Goal: Task Accomplishment & Management: Manage account settings

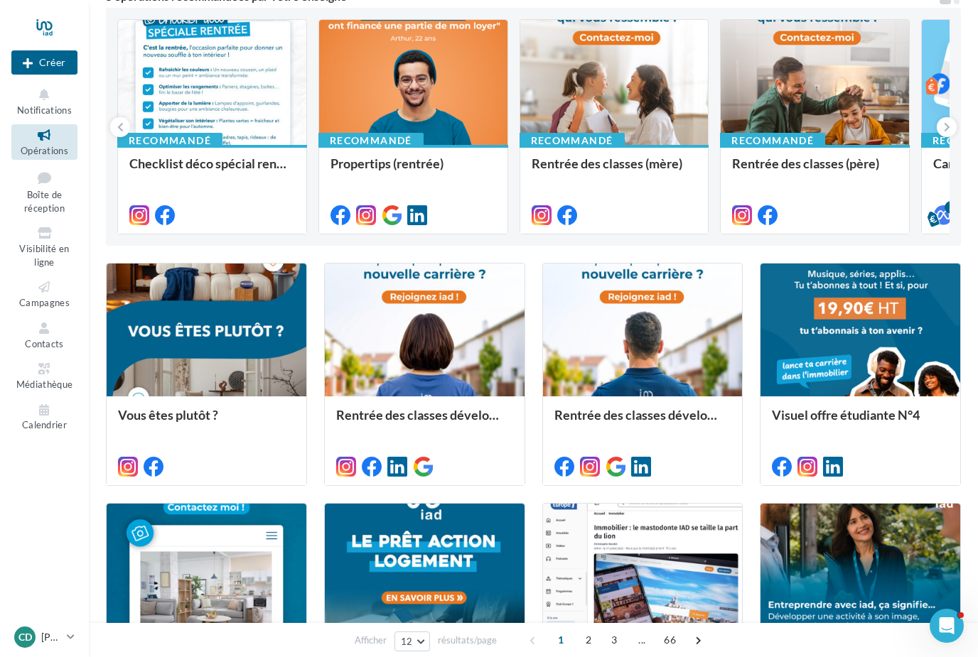
scroll to position [175, 0]
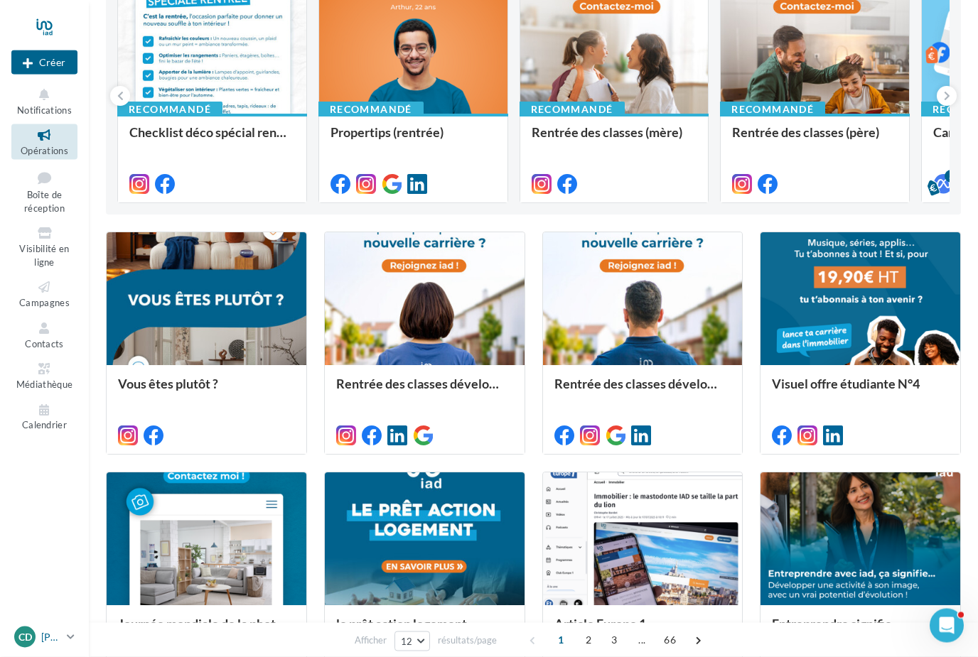
click at [32, 648] on div "Cd" at bounding box center [24, 637] width 21 height 21
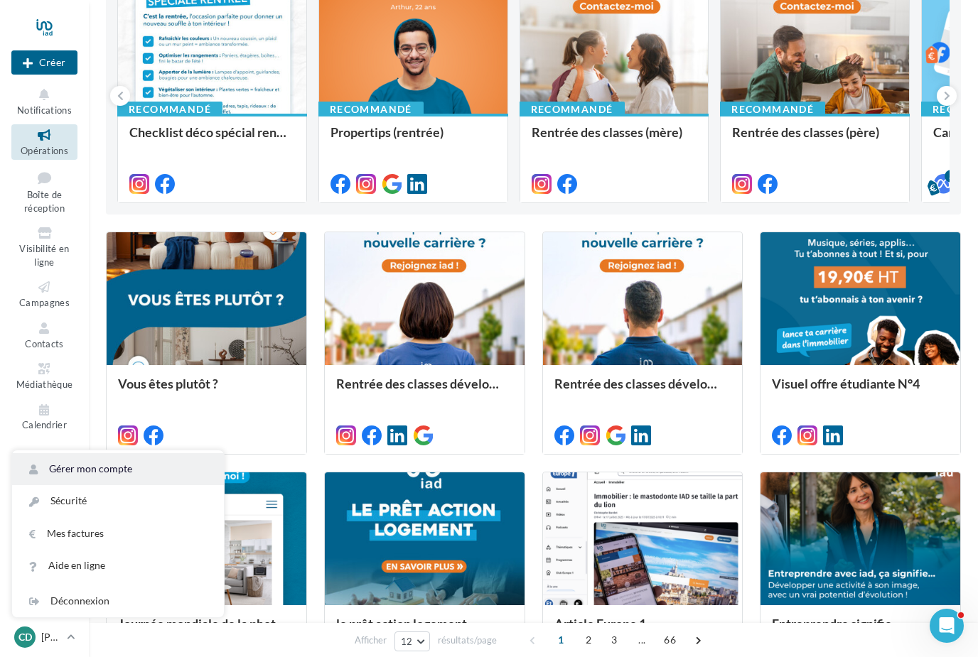
click at [114, 485] on link "Gérer mon compte" at bounding box center [118, 469] width 212 height 32
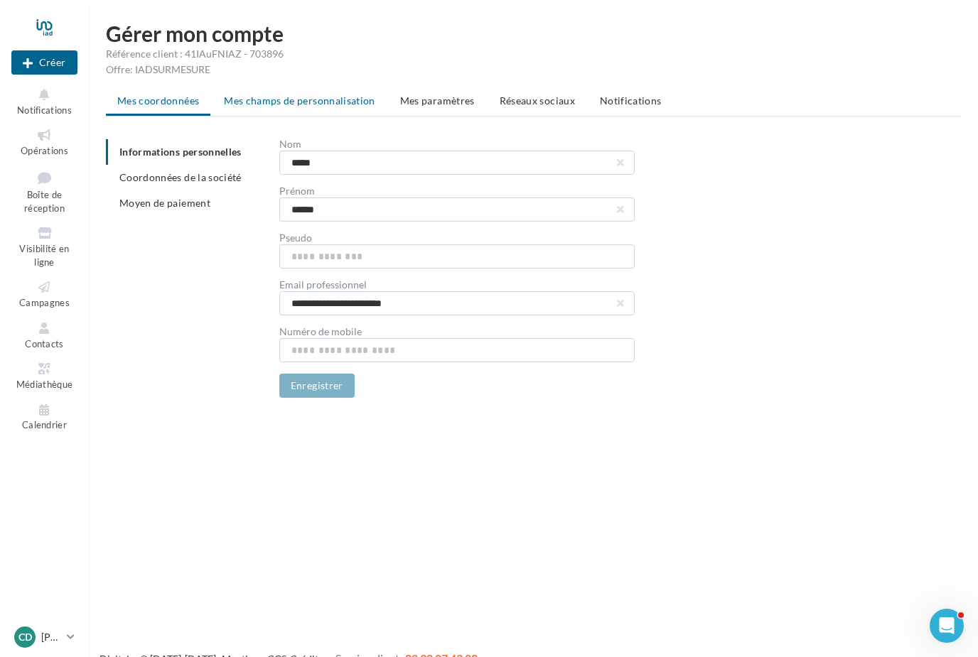
click at [325, 112] on li "Mes champs de personnalisation" at bounding box center [299, 101] width 174 height 26
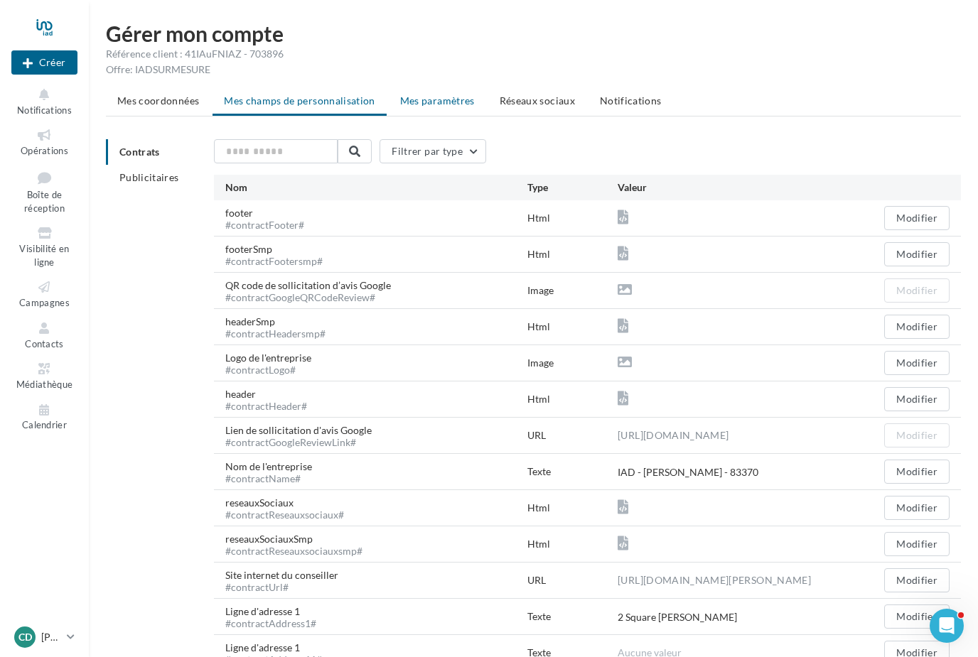
click at [430, 106] on span "Mes paramètres" at bounding box center [437, 100] width 75 height 12
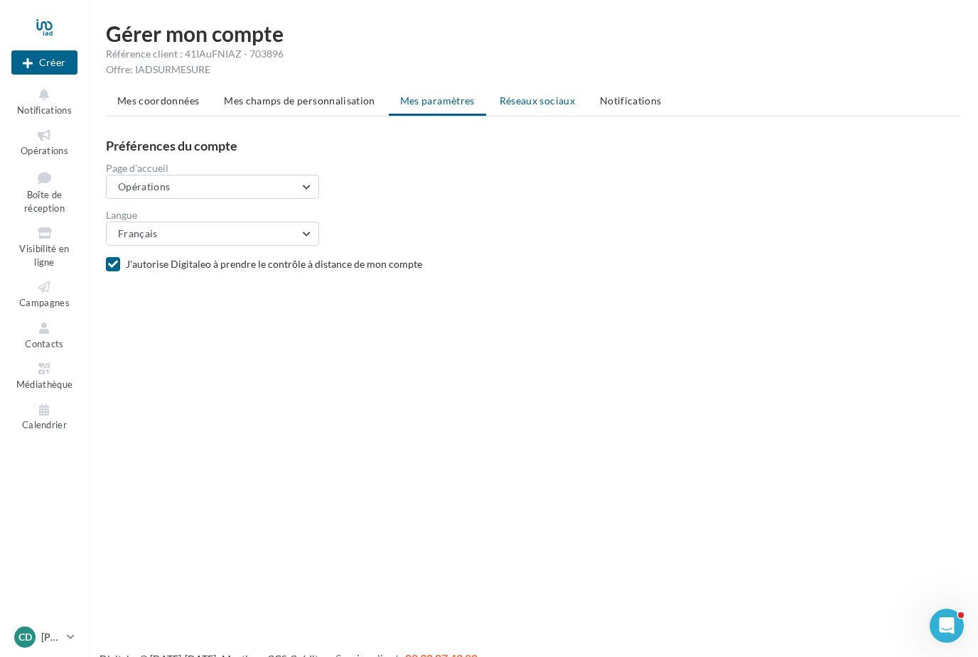
click at [553, 100] on span "Réseaux sociaux" at bounding box center [536, 100] width 75 height 12
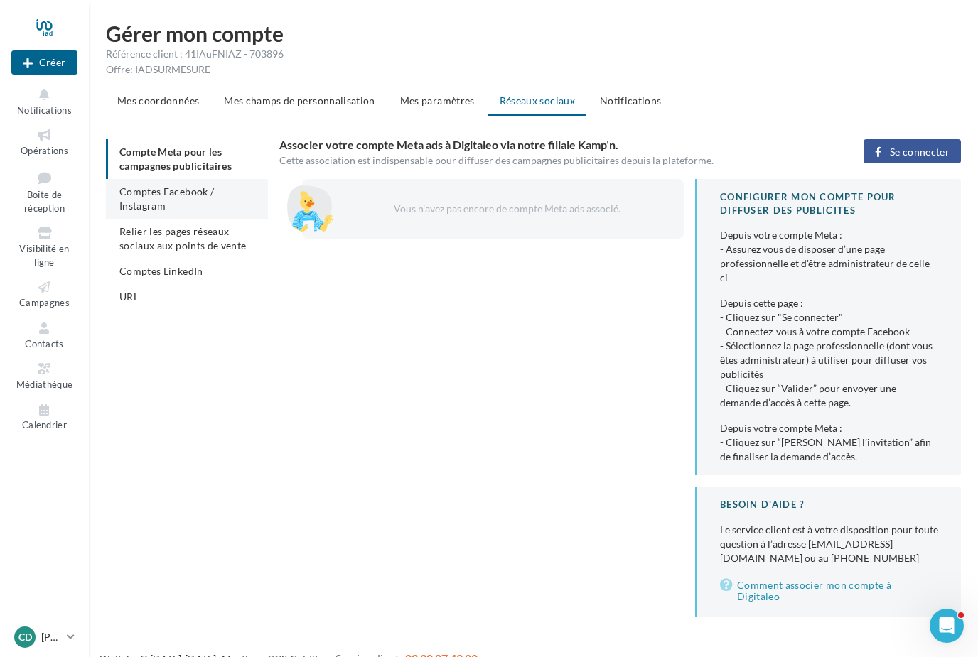
click at [168, 204] on li "Comptes Facebook / Instagram" at bounding box center [187, 199] width 162 height 40
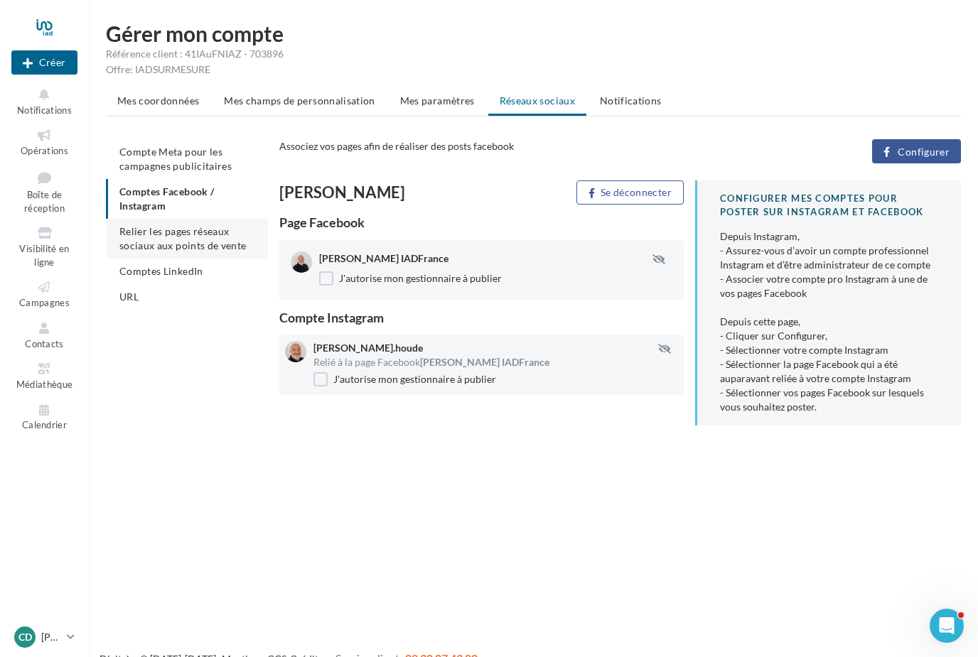
click at [167, 237] on li "Relier les pages réseaux sociaux aux points de vente" at bounding box center [187, 239] width 162 height 40
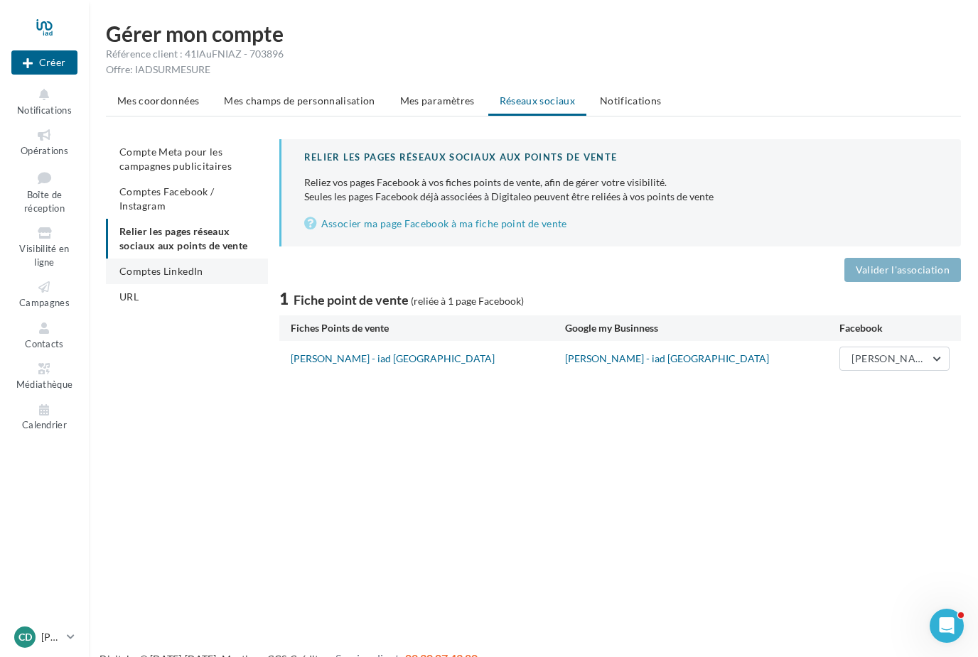
click at [161, 268] on span "Comptes LinkedIn" at bounding box center [161, 271] width 84 height 12
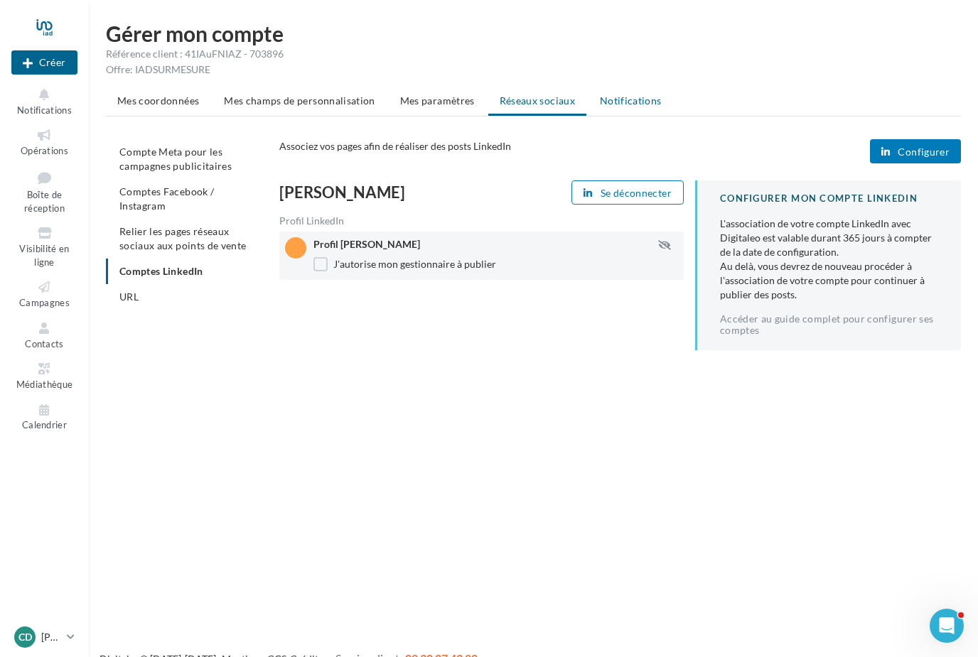
click at [641, 94] on li "Notifications" at bounding box center [630, 101] width 85 height 26
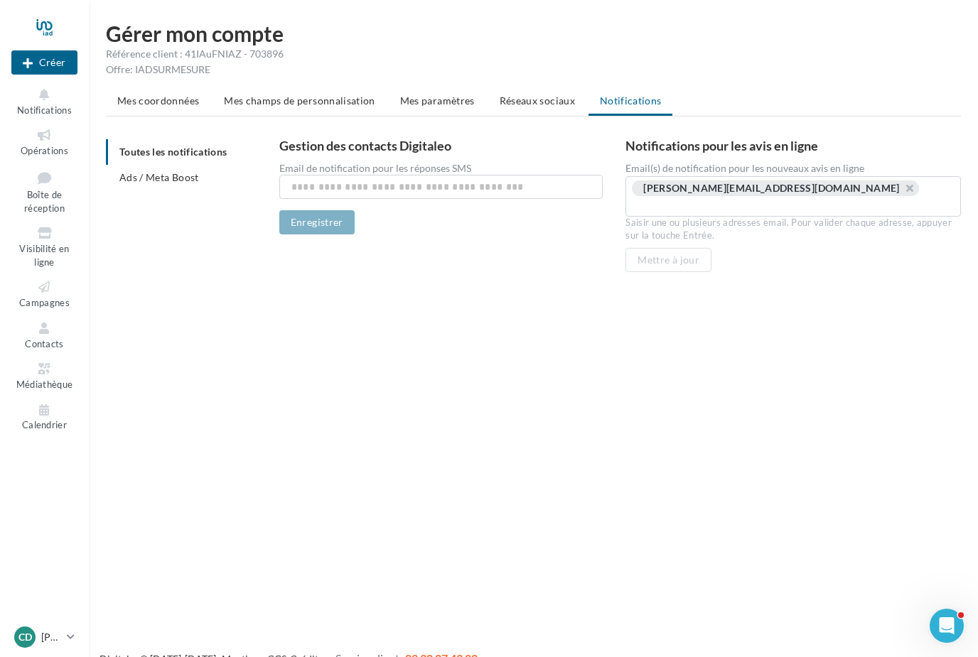
click at [42, 106] on span "Notifications" at bounding box center [44, 109] width 55 height 11
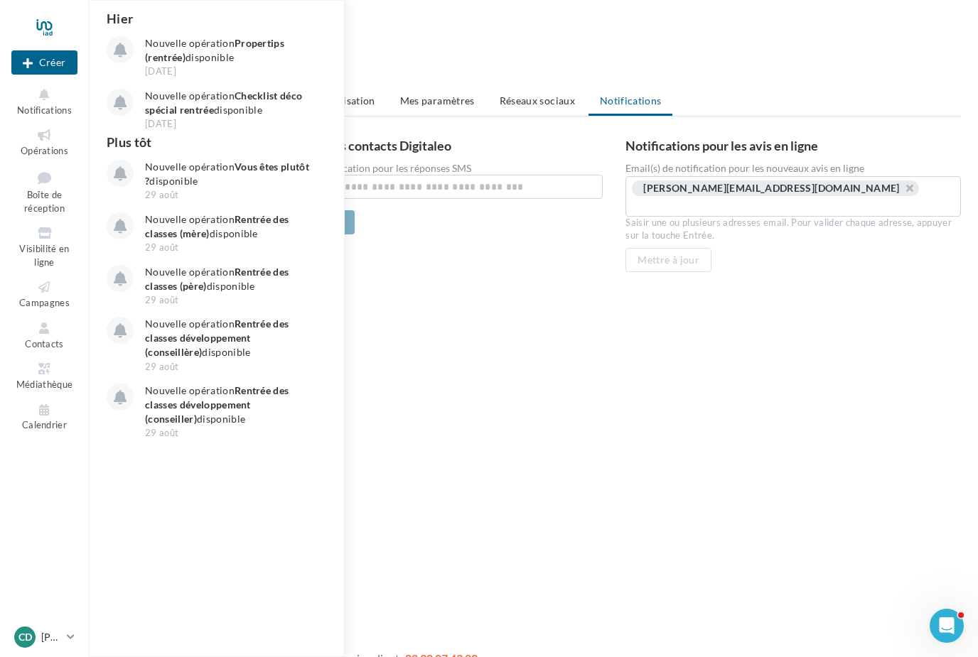
click at [577, 340] on div "Nouvelle campagne Créer Notifications Hier Nouvelle opération Propertips (rentr…" at bounding box center [489, 351] width 978 height 657
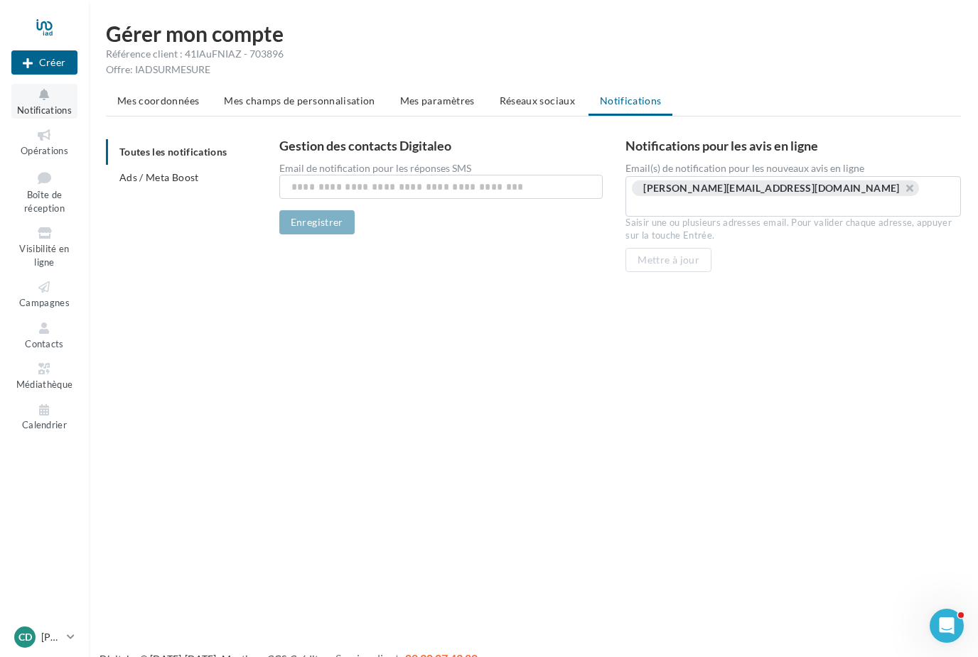
click at [49, 99] on icon at bounding box center [45, 95] width 58 height 16
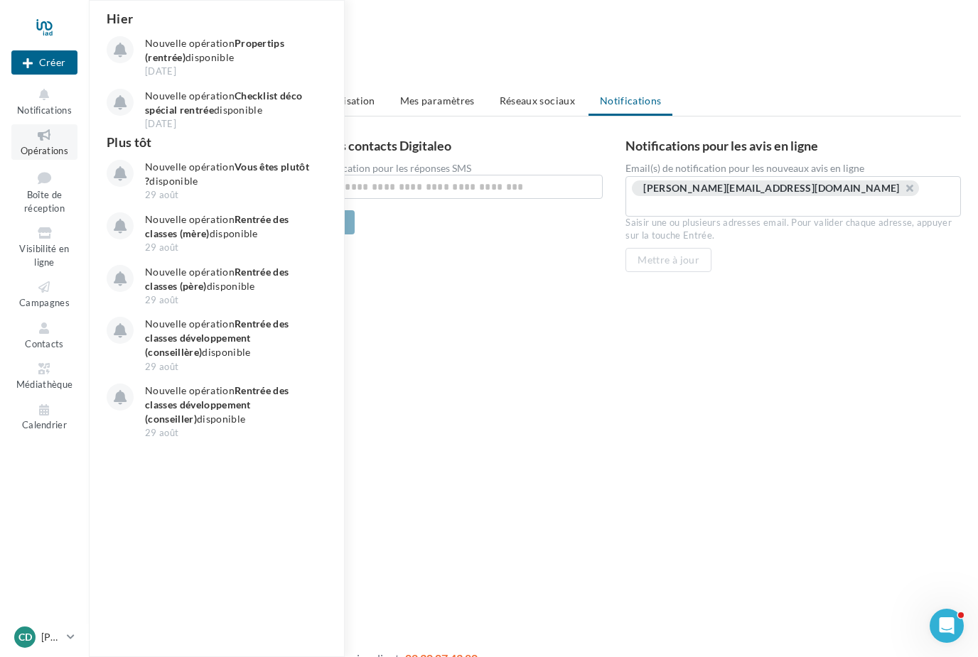
click at [50, 131] on icon at bounding box center [45, 135] width 58 height 16
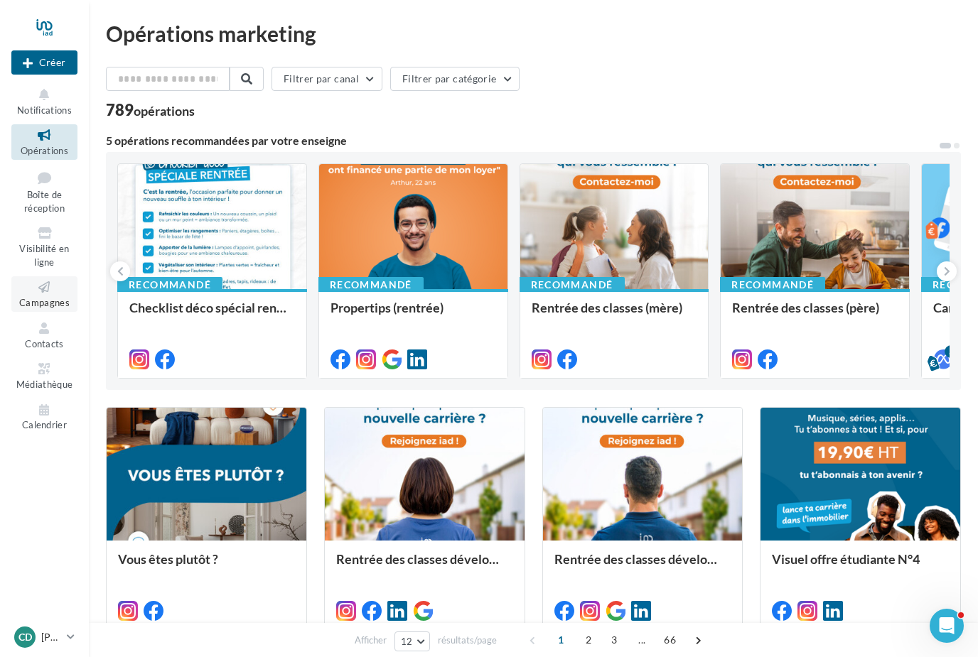
click at [48, 288] on icon at bounding box center [45, 287] width 58 height 16
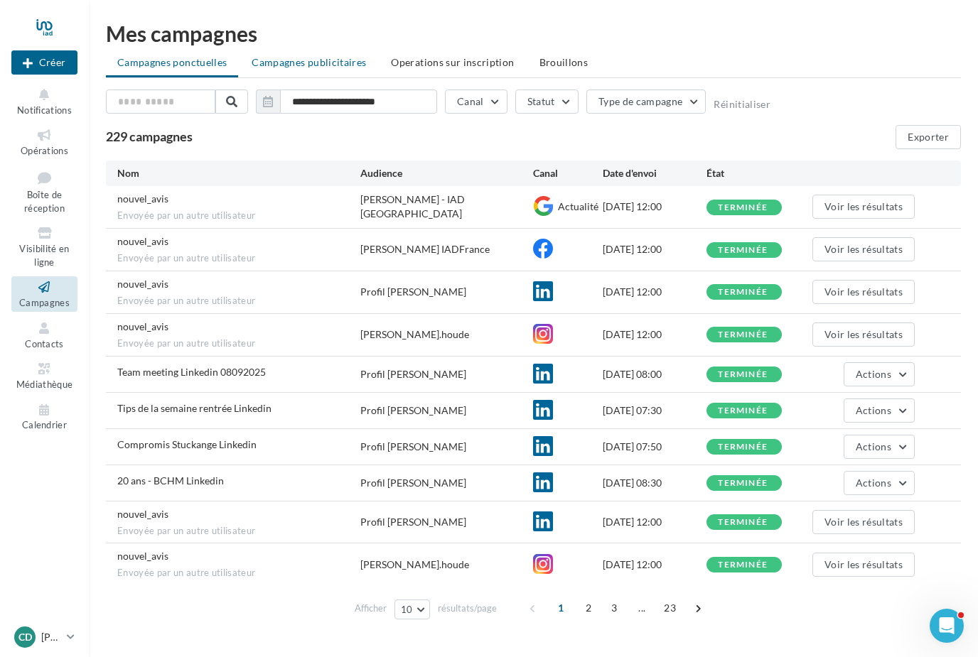
click at [306, 69] on li "Campagnes publicitaires" at bounding box center [308, 63] width 137 height 26
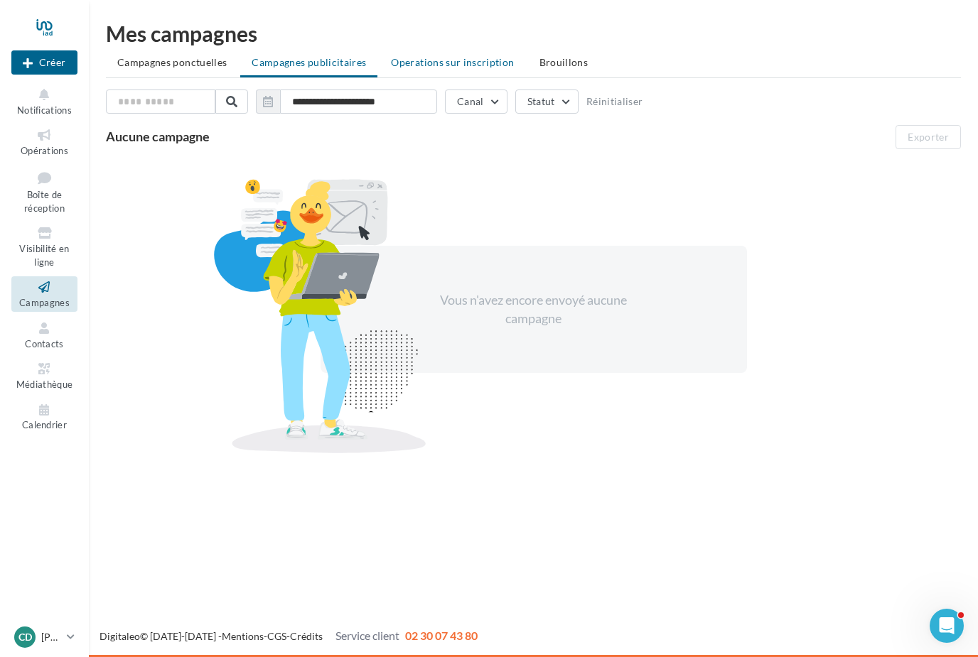
click at [468, 58] on span "Operations sur inscription" at bounding box center [452, 62] width 123 height 12
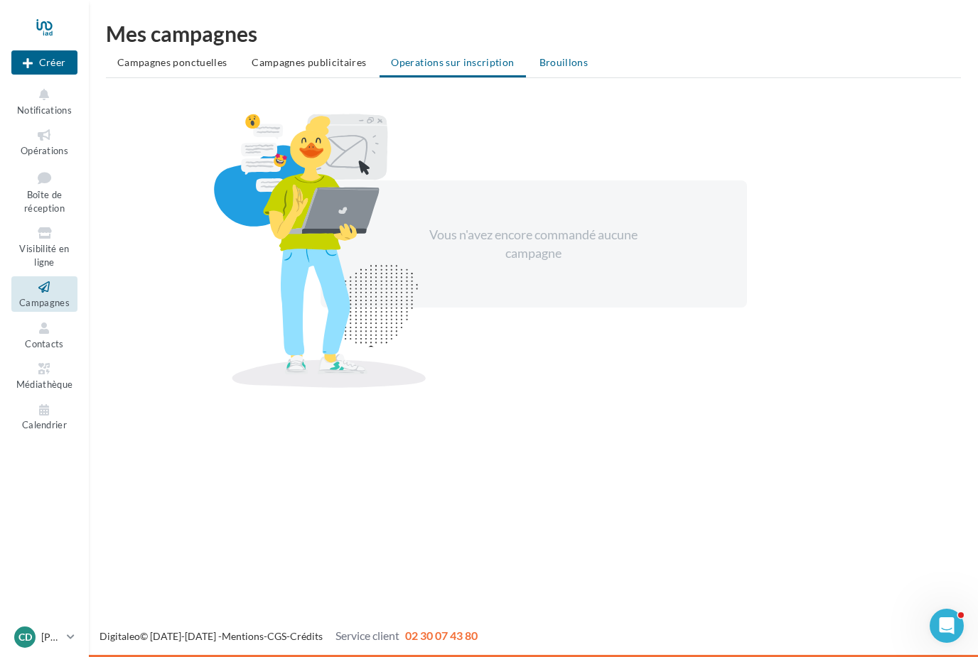
click at [577, 63] on span "Brouillons" at bounding box center [563, 62] width 49 height 12
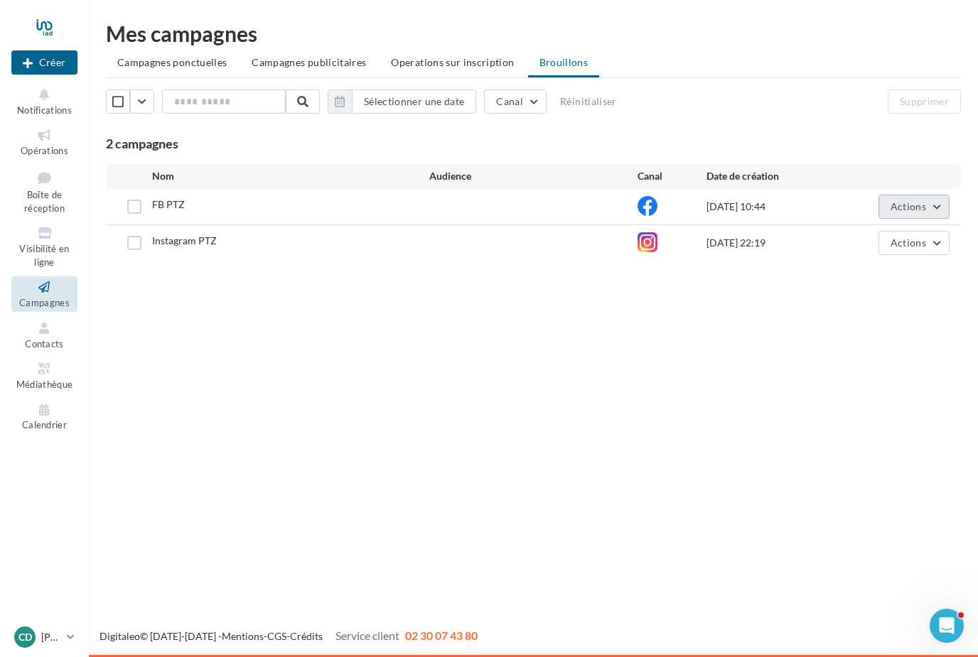
click at [937, 210] on button "Actions" at bounding box center [913, 207] width 71 height 24
click at [965, 146] on div "Mes campagnes Campagnes ponctuelles Campagnes publicitaires Operations sur insc…" at bounding box center [533, 145] width 889 height 244
click at [51, 338] on span "Contacts" at bounding box center [44, 343] width 39 height 11
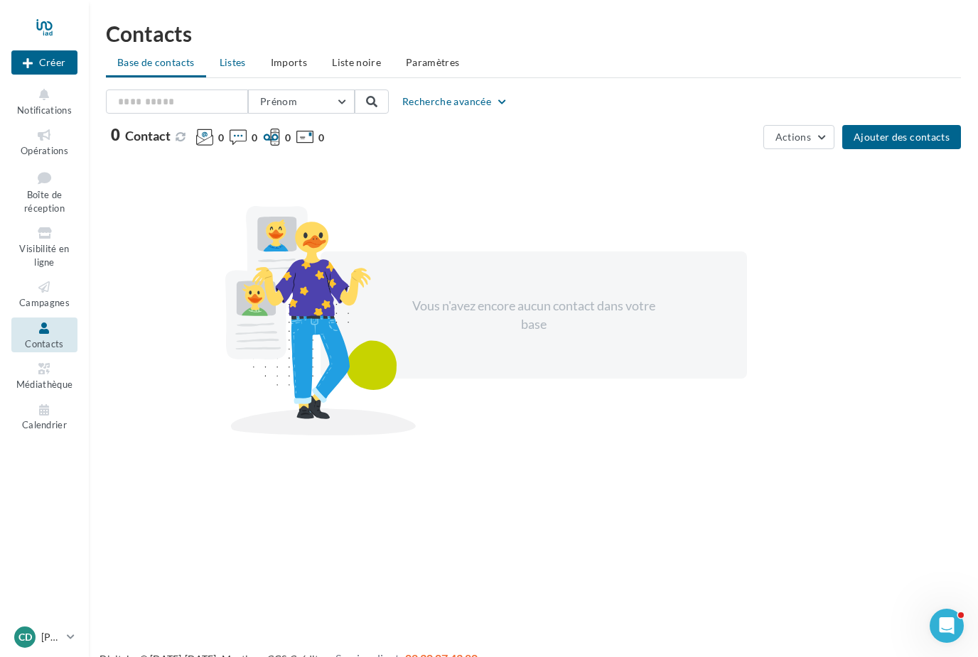
click at [225, 65] on span "Listes" at bounding box center [233, 62] width 26 height 12
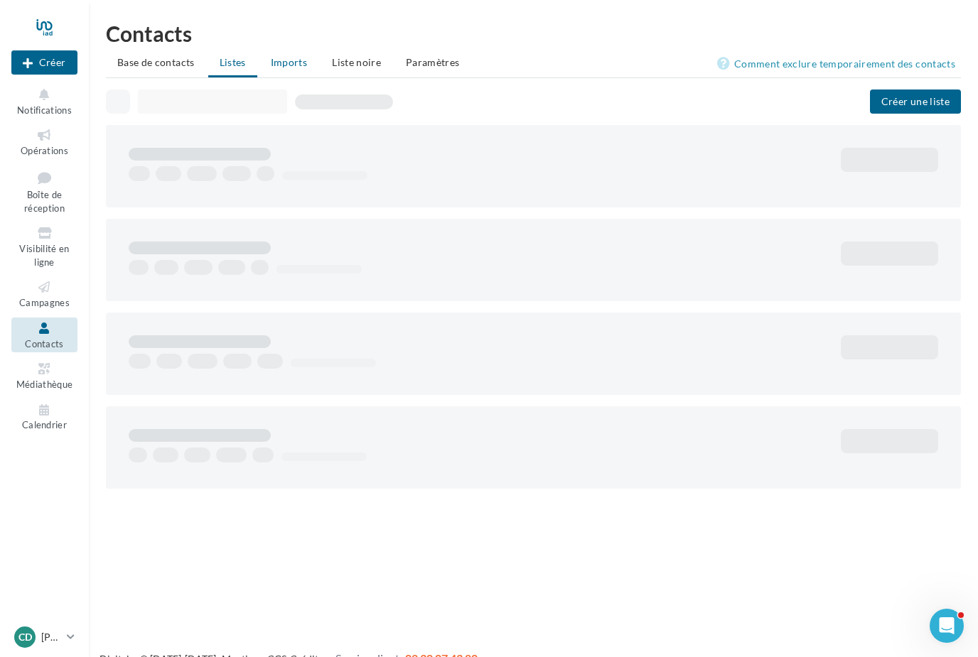
click at [286, 73] on li "Imports" at bounding box center [288, 63] width 59 height 26
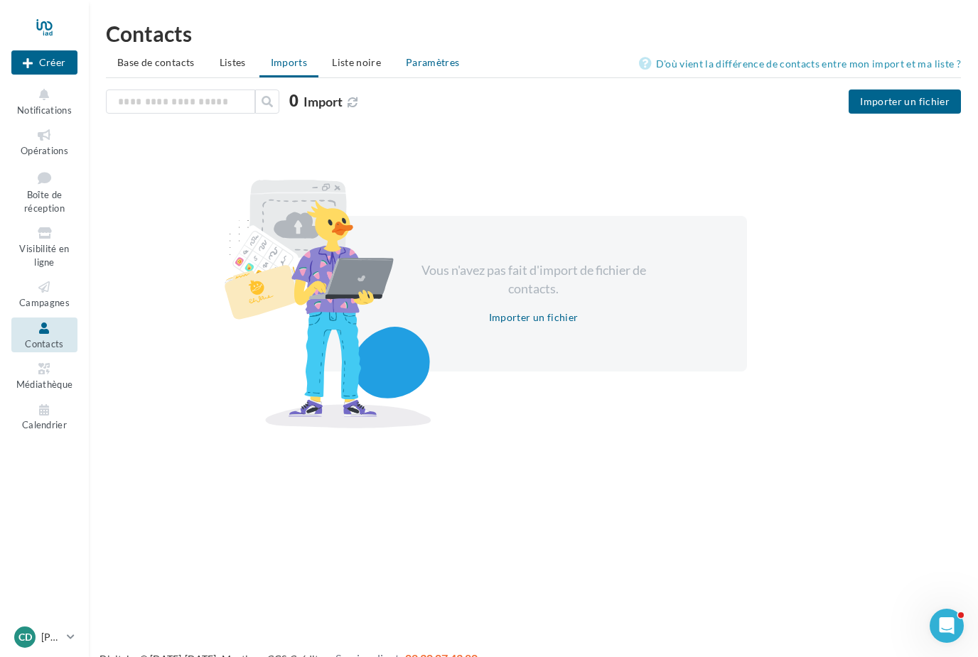
click at [447, 69] on li "Paramètres" at bounding box center [432, 63] width 77 height 26
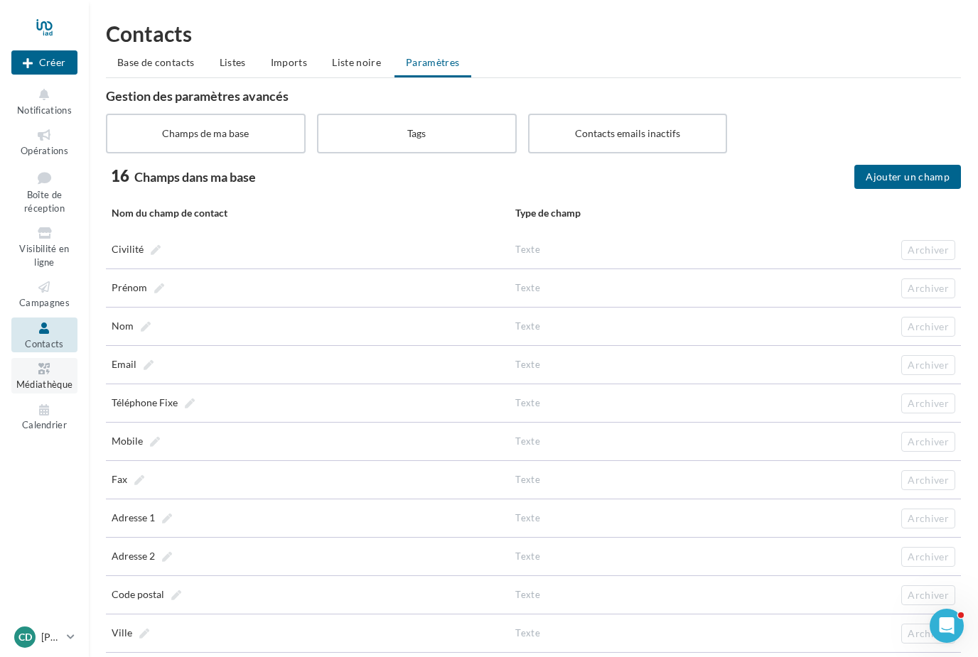
click at [58, 370] on link "Médiathèque" at bounding box center [44, 375] width 66 height 35
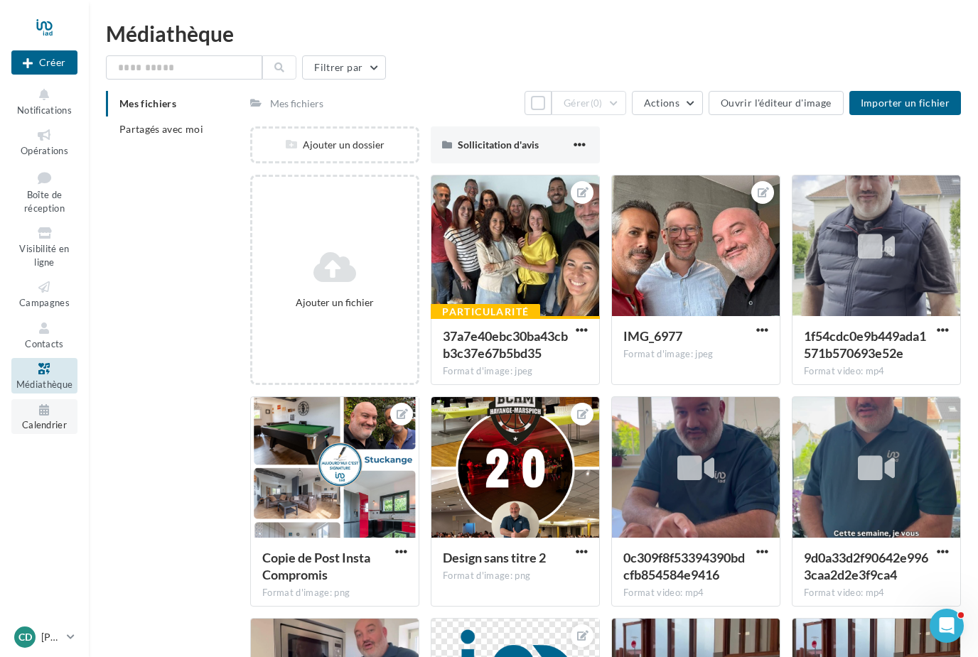
click at [52, 408] on icon at bounding box center [45, 410] width 58 height 16
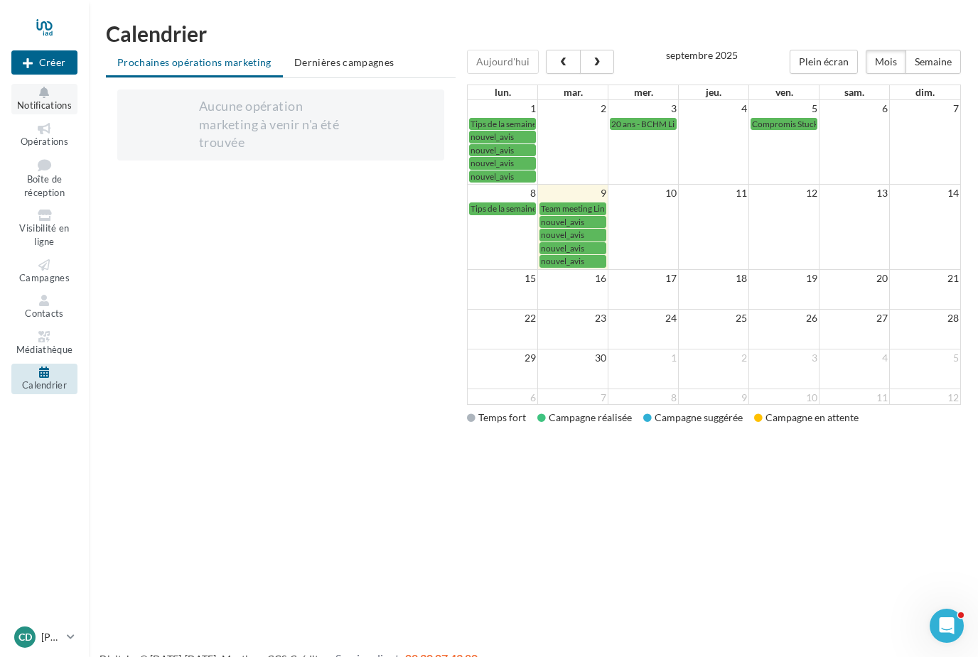
click at [45, 105] on span "Notifications" at bounding box center [44, 104] width 55 height 11
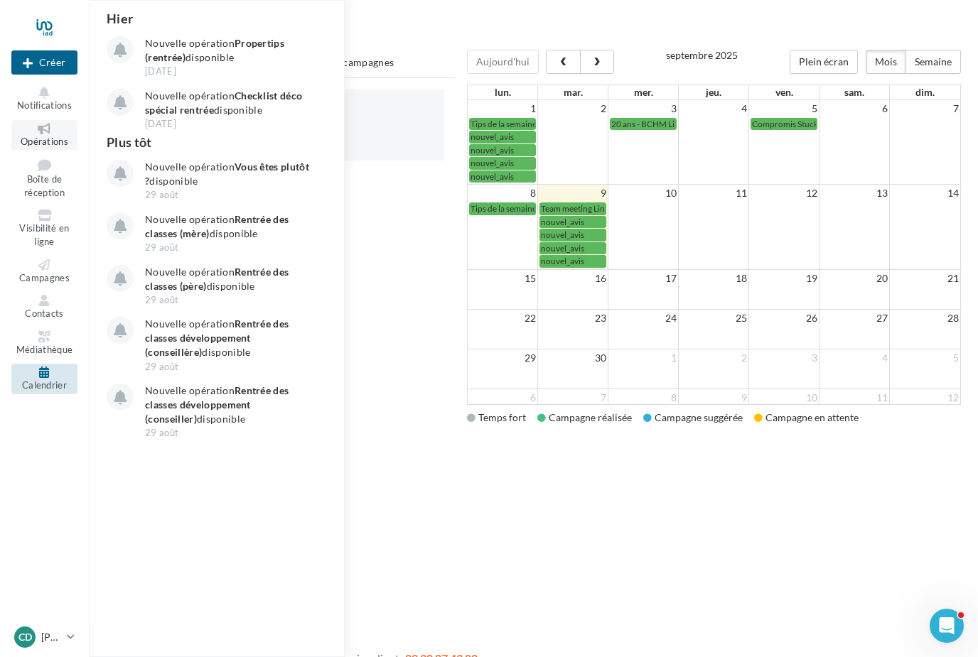
click at [53, 144] on span "Opérations" at bounding box center [45, 141] width 48 height 11
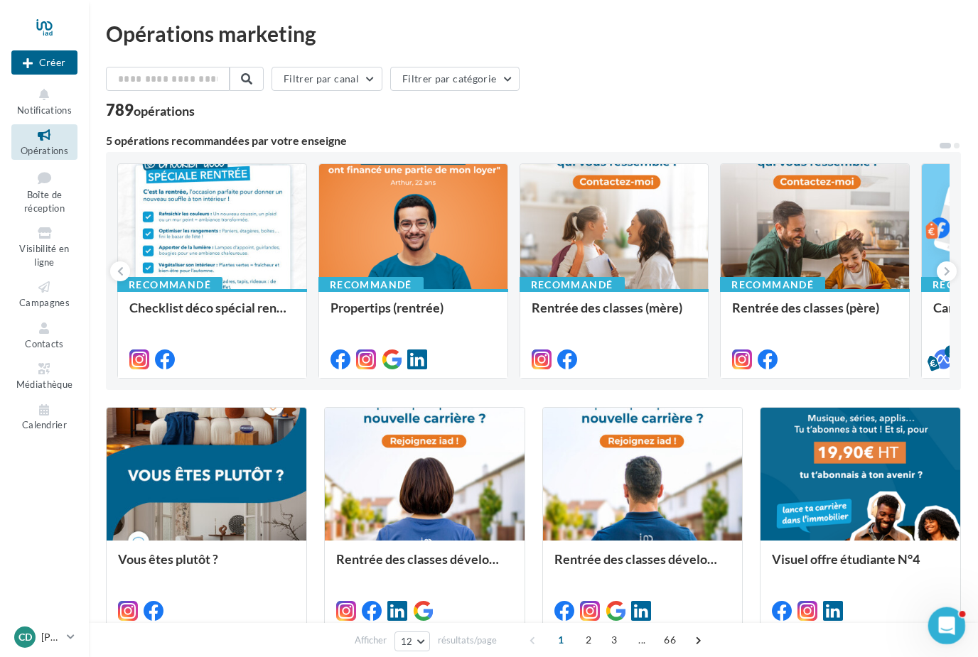
click at [951, 626] on icon "Ouvrir le Messenger Intercom" at bounding box center [944, 623] width 23 height 23
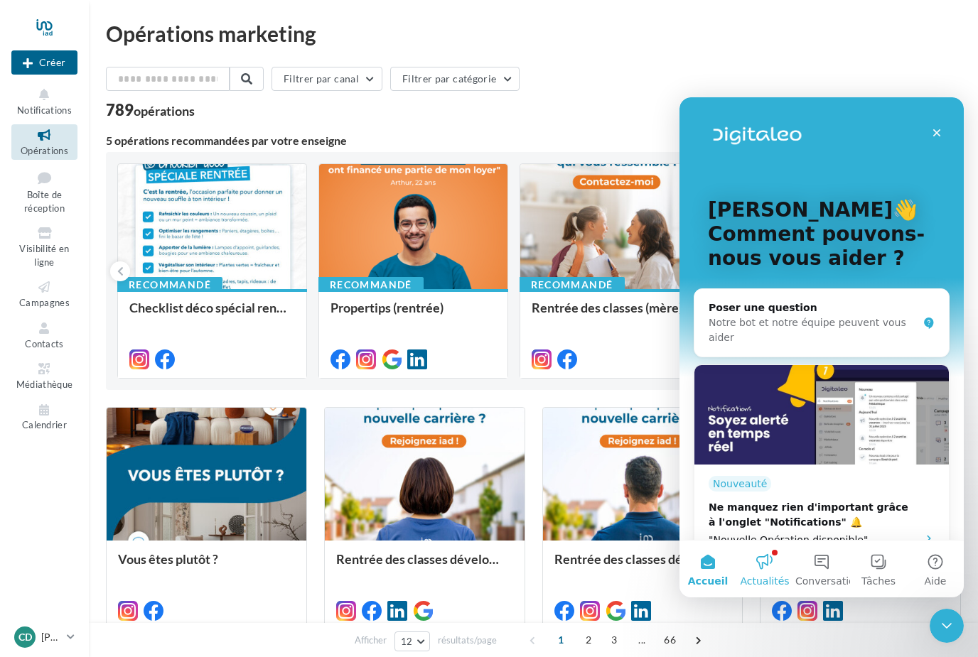
click at [773, 562] on button "Actualités" at bounding box center [764, 569] width 57 height 57
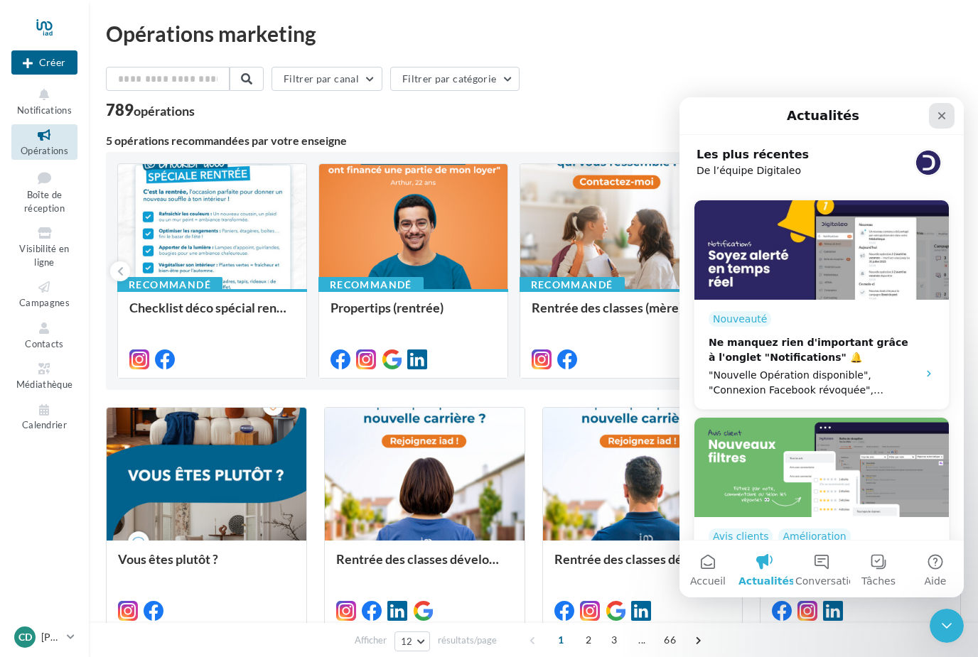
click at [948, 113] on div "Fermer" at bounding box center [942, 116] width 26 height 26
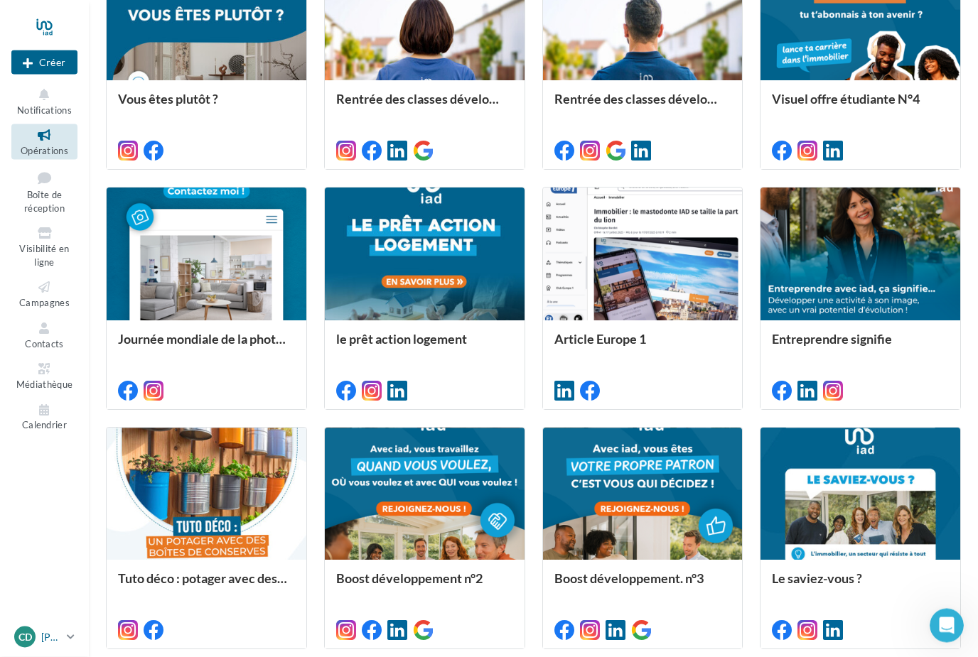
click at [70, 643] on icon at bounding box center [71, 637] width 8 height 12
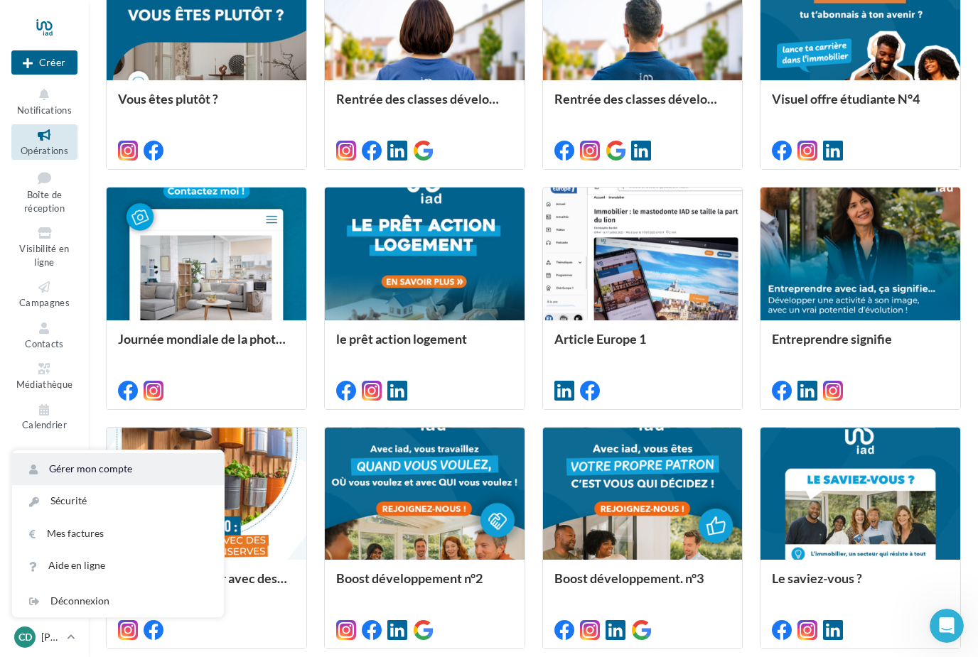
click at [105, 485] on link "Gérer mon compte" at bounding box center [118, 469] width 212 height 32
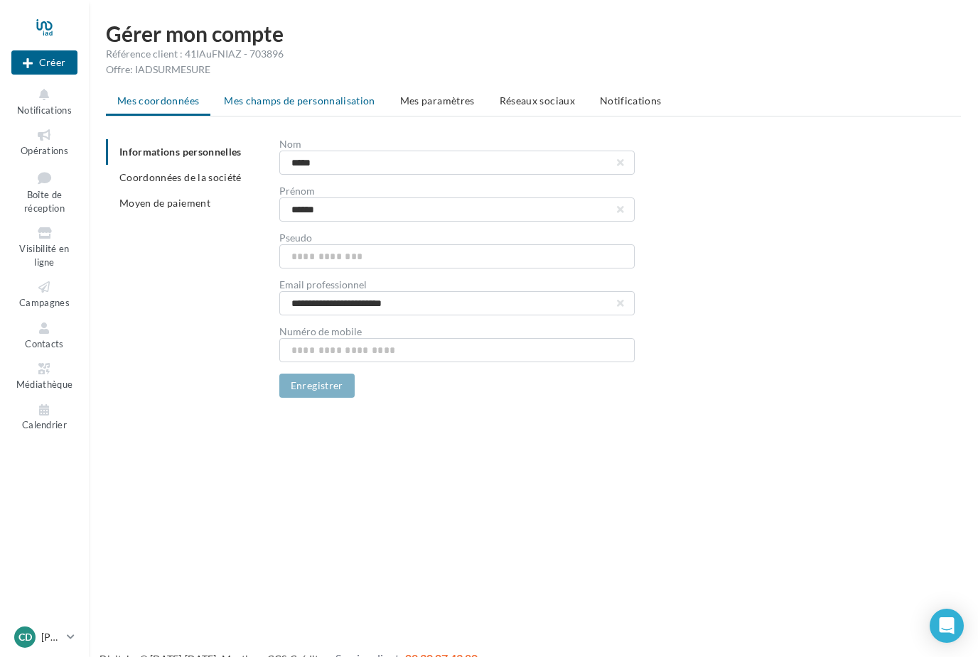
click at [331, 97] on span "Mes champs de personnalisation" at bounding box center [299, 100] width 151 height 12
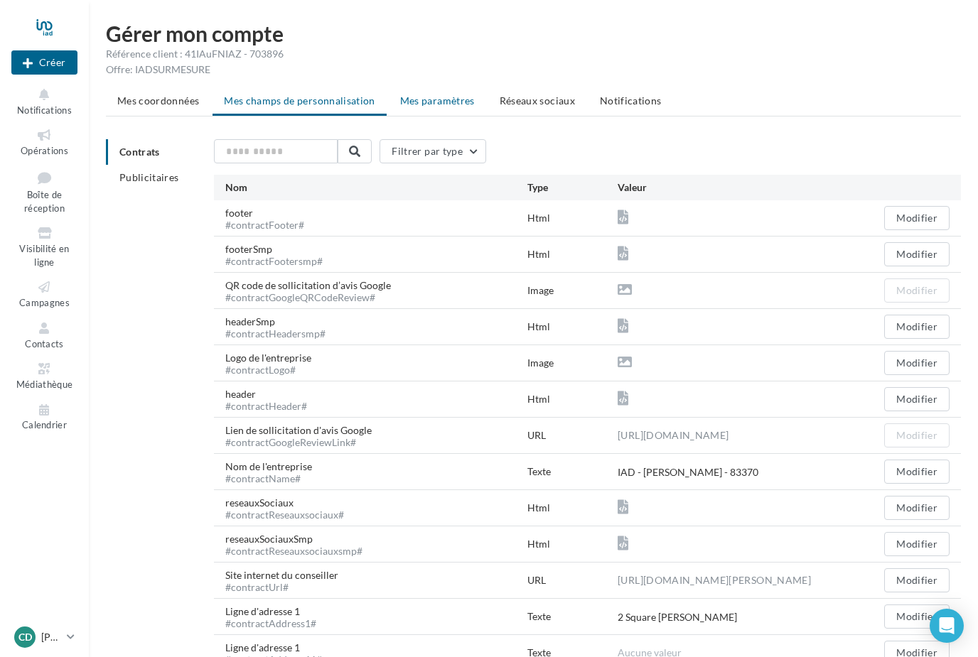
click at [436, 101] on span "Mes paramètres" at bounding box center [437, 100] width 75 height 12
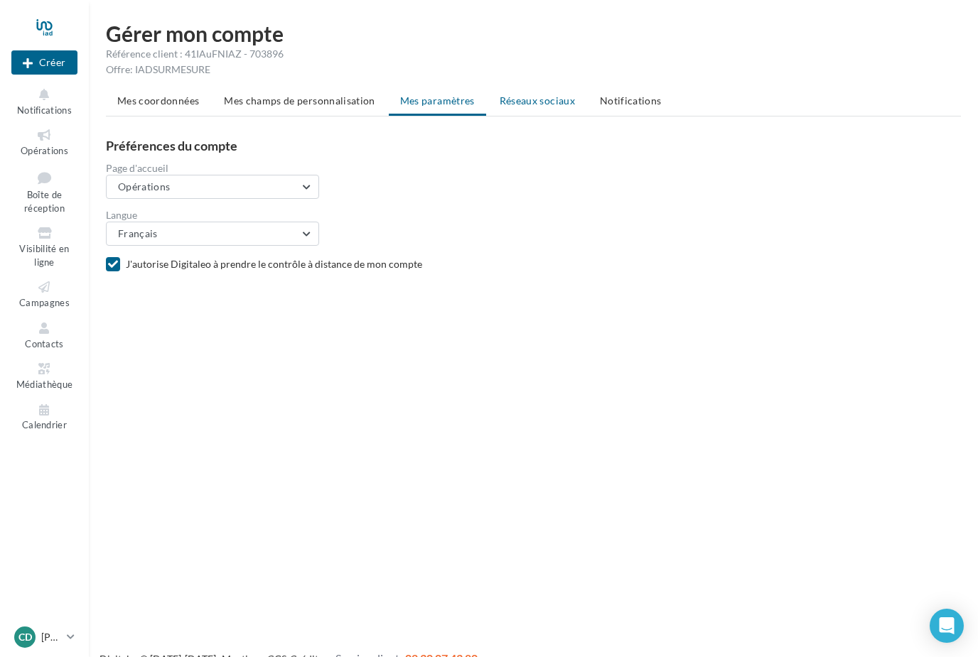
click at [536, 109] on li "Réseaux sociaux" at bounding box center [537, 101] width 98 height 26
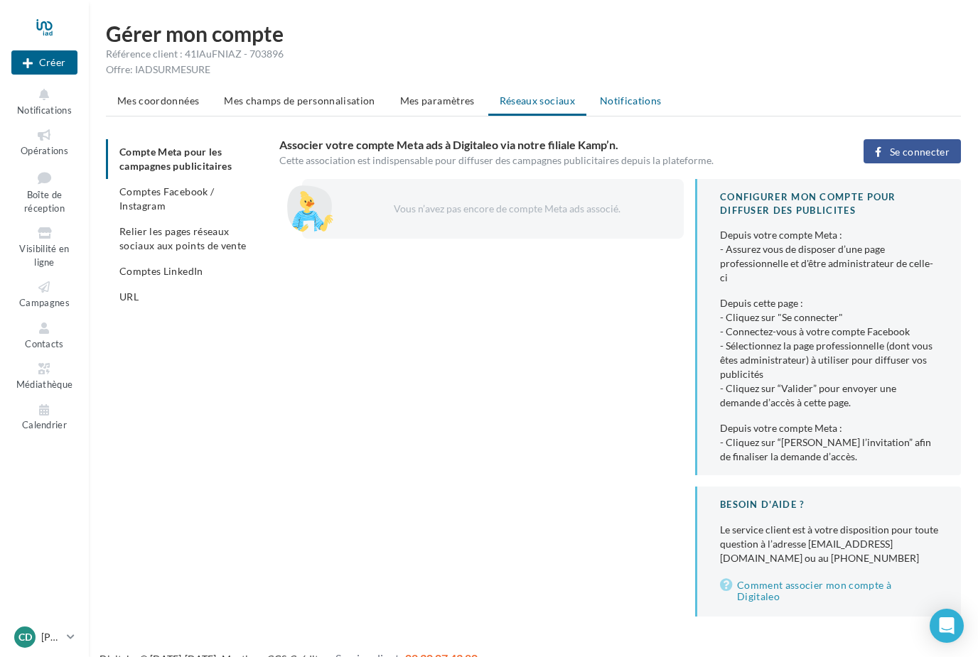
click at [634, 107] on li "Notifications" at bounding box center [630, 101] width 85 height 26
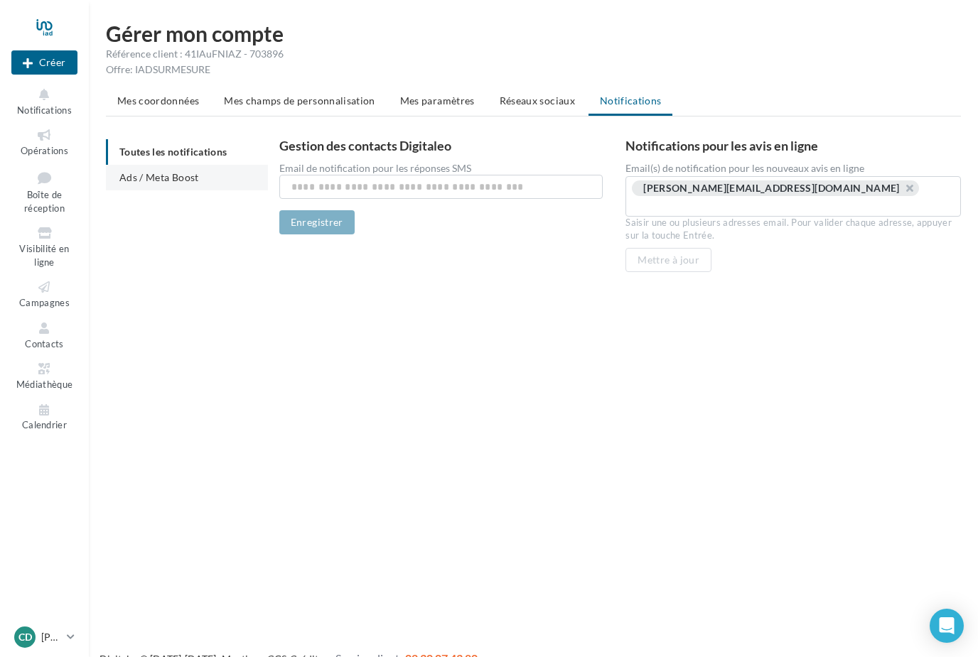
click at [153, 185] on li "Ads / Meta Boost" at bounding box center [187, 178] width 162 height 26
